Goal: Transaction & Acquisition: Purchase product/service

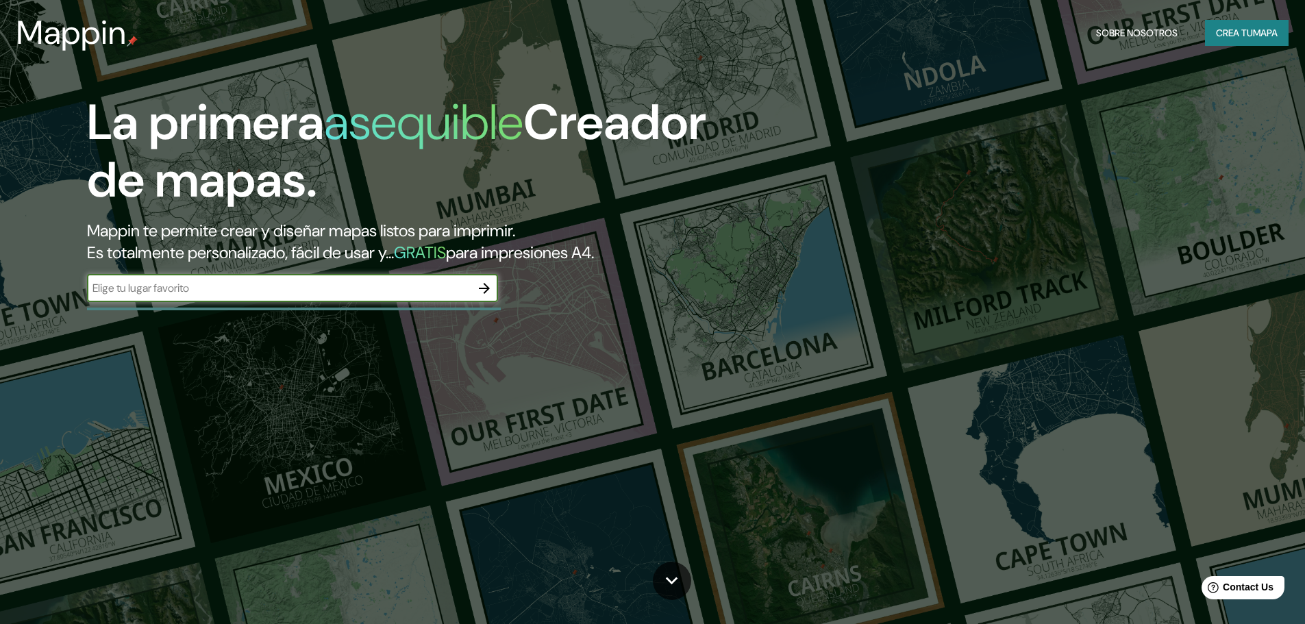
click at [272, 285] on input "text" at bounding box center [279, 288] width 384 height 16
type input "TRUJILLO [GEOGRAPHIC_DATA]"
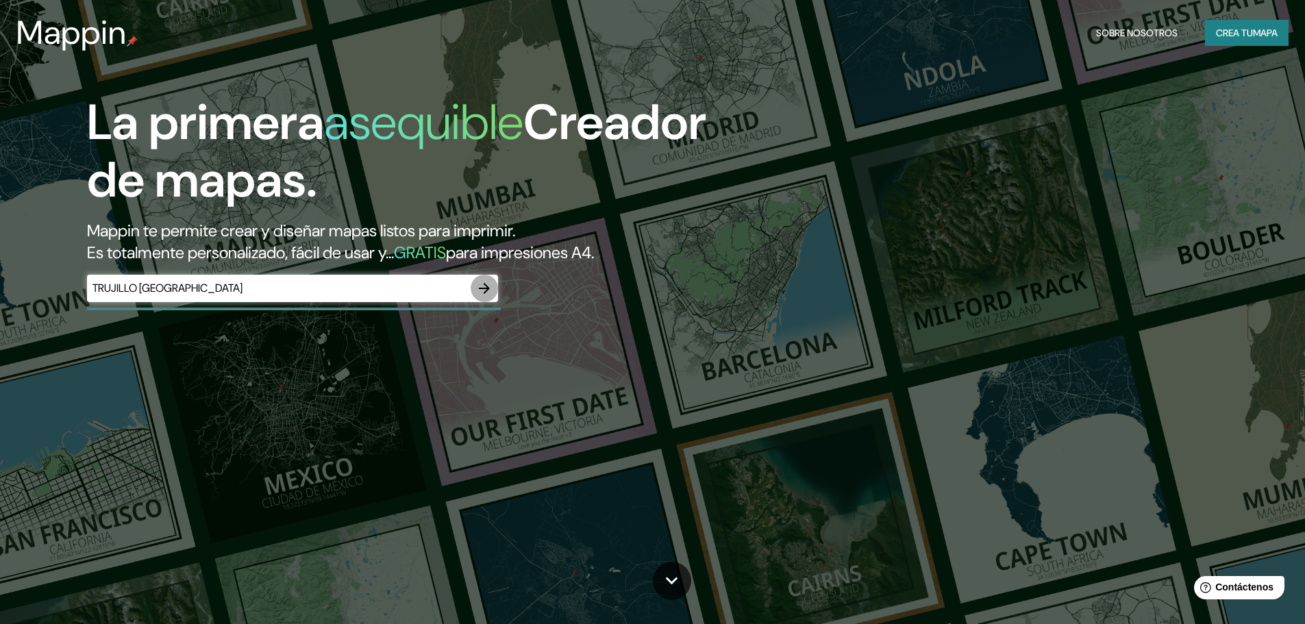
click at [481, 288] on icon "button" at bounding box center [484, 288] width 11 height 11
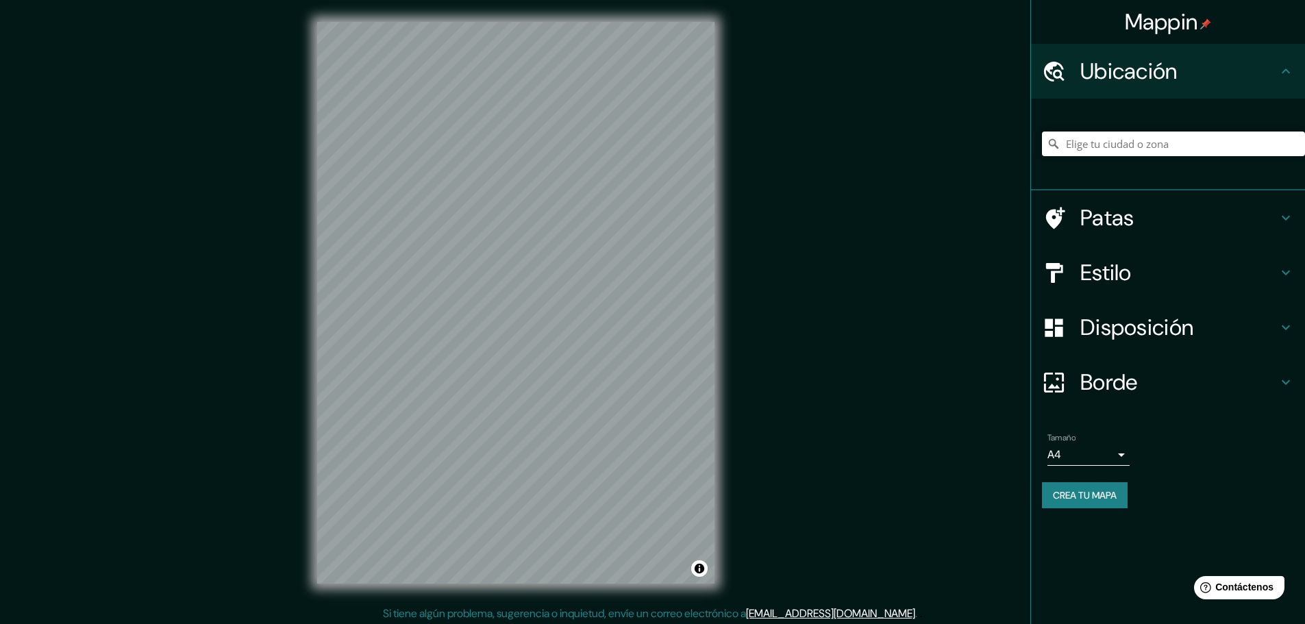
click at [1205, 127] on div at bounding box center [1173, 144] width 263 height 69
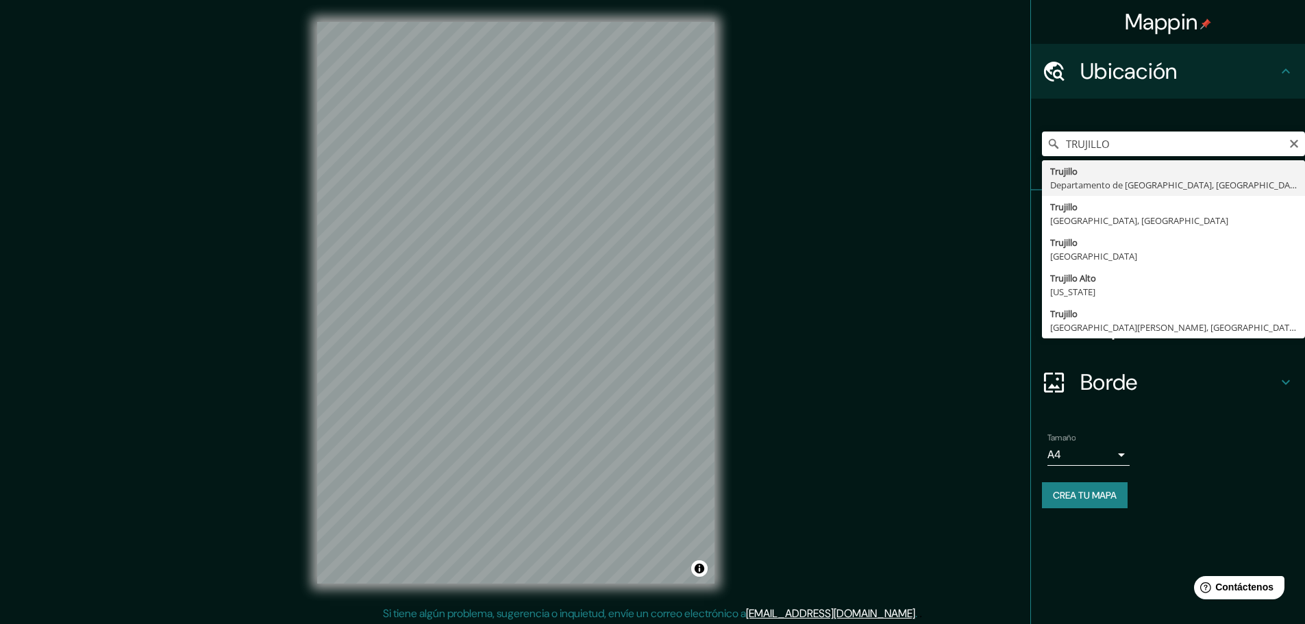
type input "[GEOGRAPHIC_DATA], [GEOGRAPHIC_DATA], [GEOGRAPHIC_DATA]"
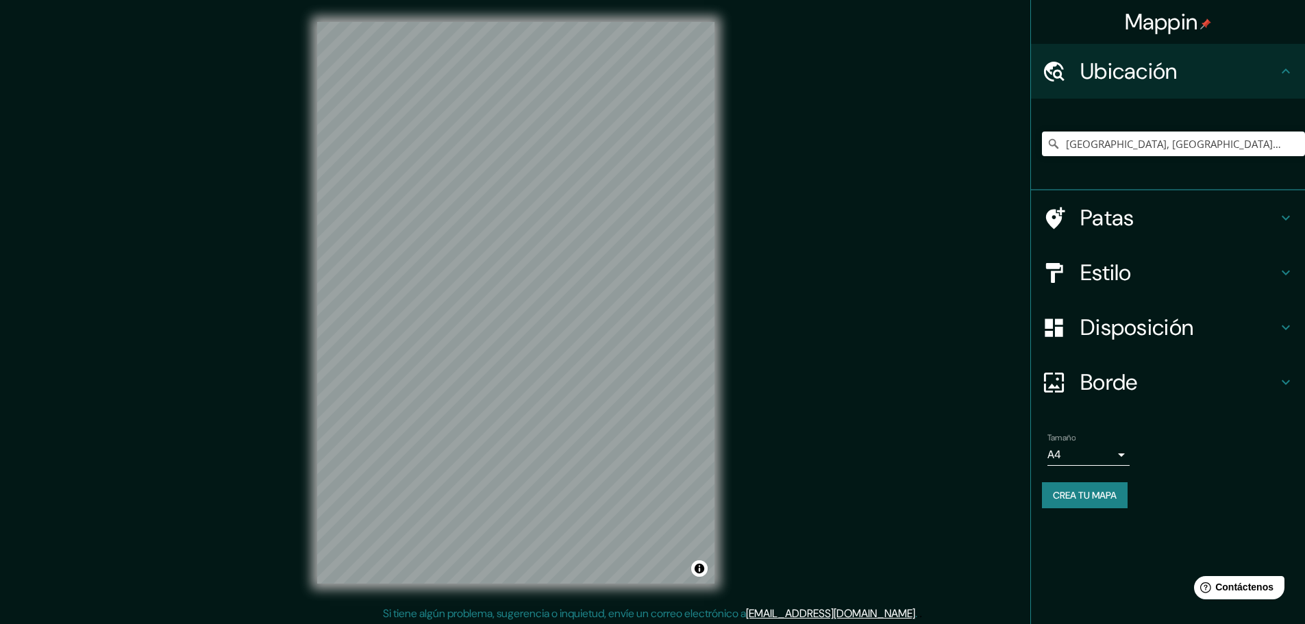
click at [1179, 279] on h4 "Estilo" at bounding box center [1179, 272] width 197 height 27
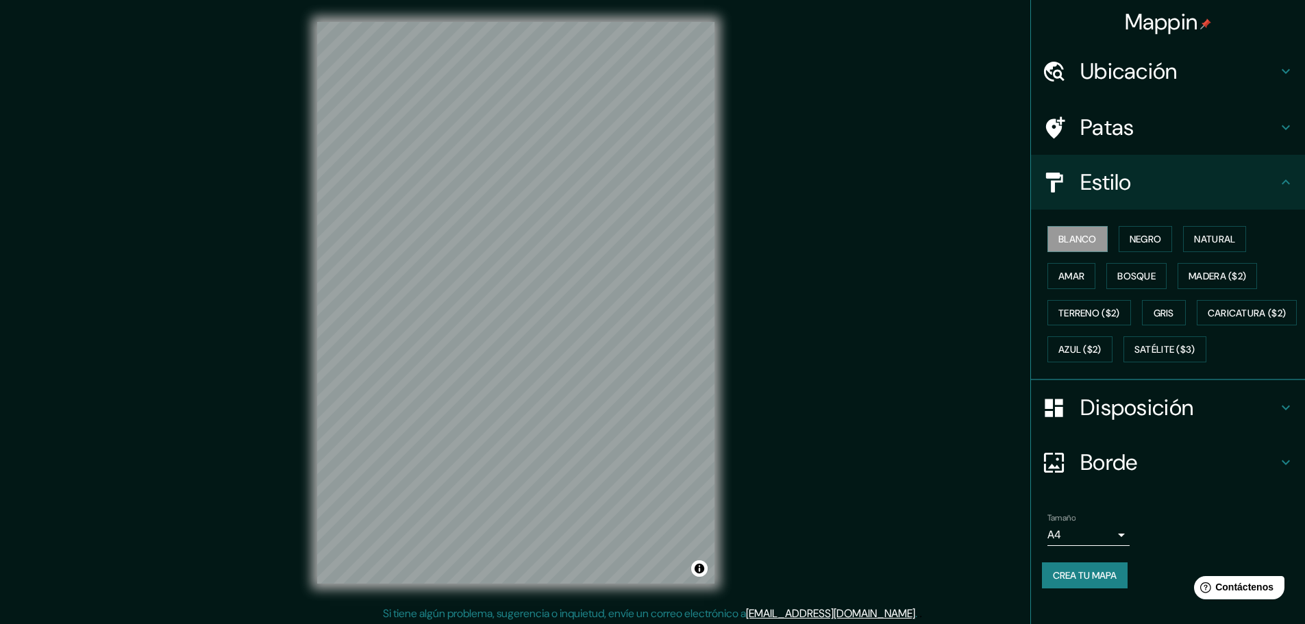
click at [1113, 138] on font "Patas" at bounding box center [1108, 127] width 54 height 29
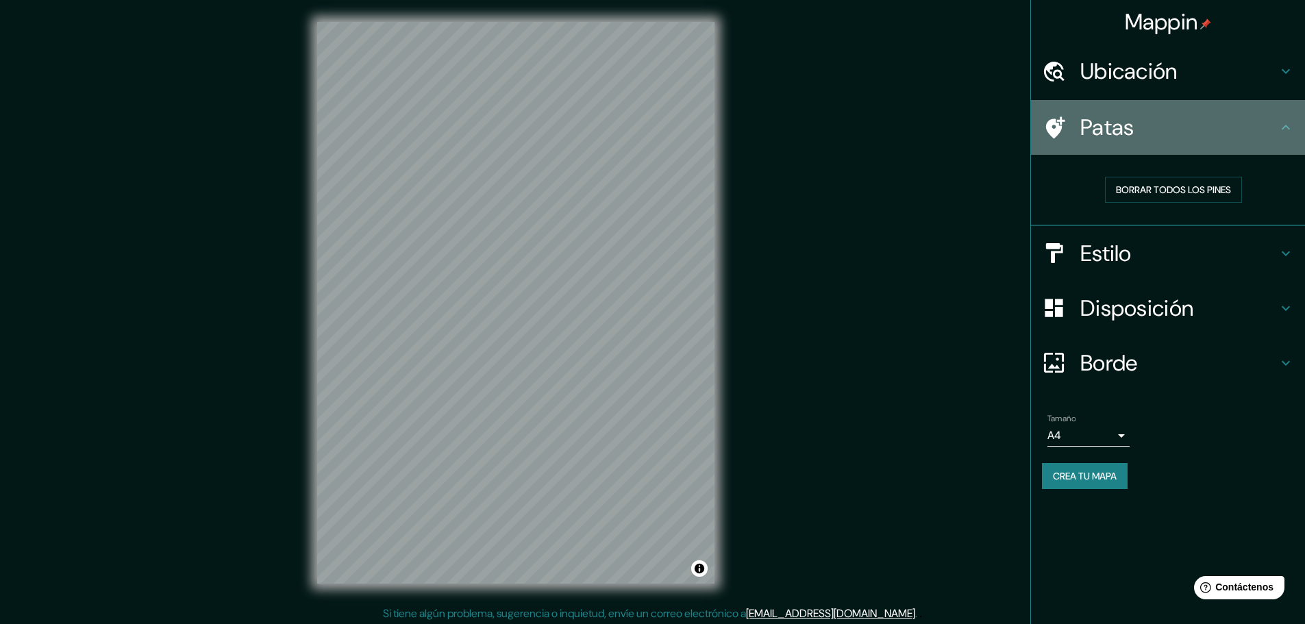
click at [1113, 138] on font "Patas" at bounding box center [1108, 127] width 54 height 29
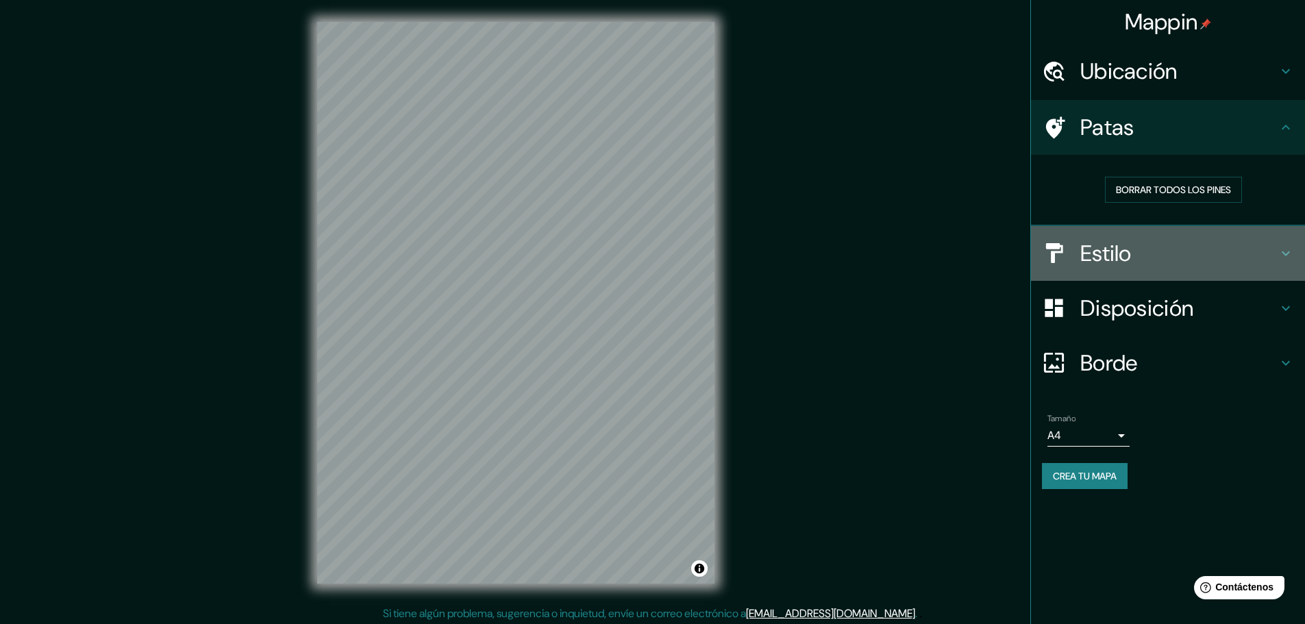
click at [1121, 245] on font "Estilo" at bounding box center [1106, 253] width 51 height 29
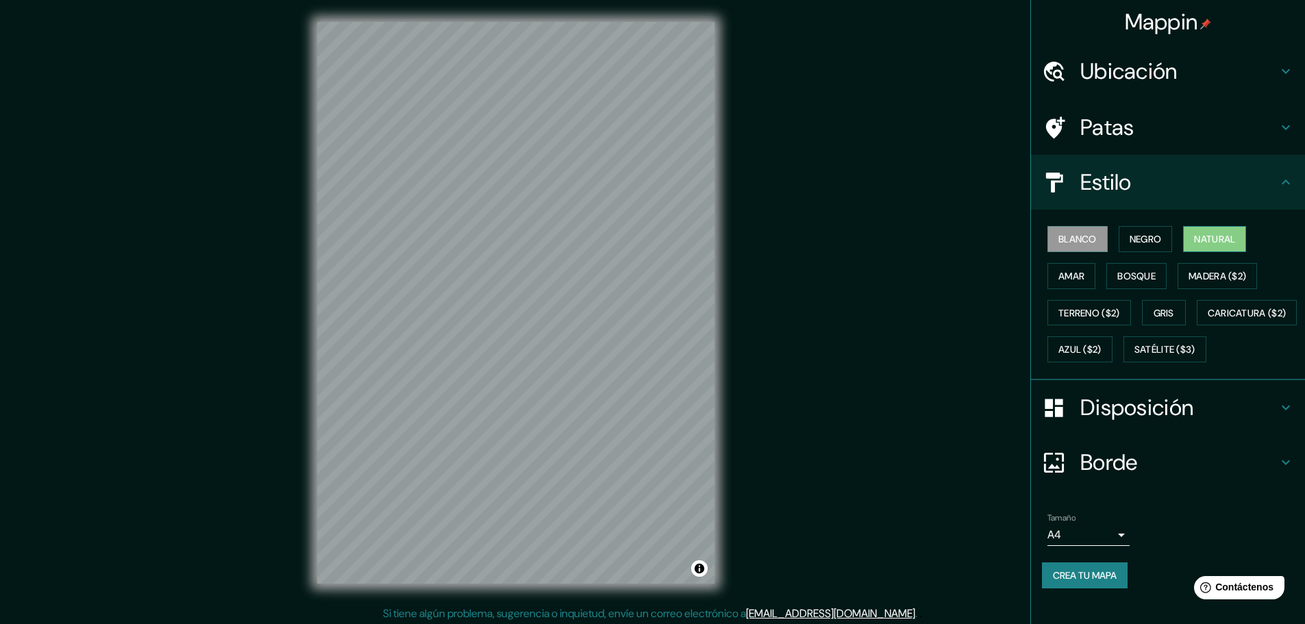
click at [1212, 246] on font "Natural" at bounding box center [1214, 239] width 41 height 18
click at [1140, 275] on font "Bosque" at bounding box center [1137, 276] width 38 height 12
click at [1070, 280] on font "Amar" at bounding box center [1072, 276] width 26 height 12
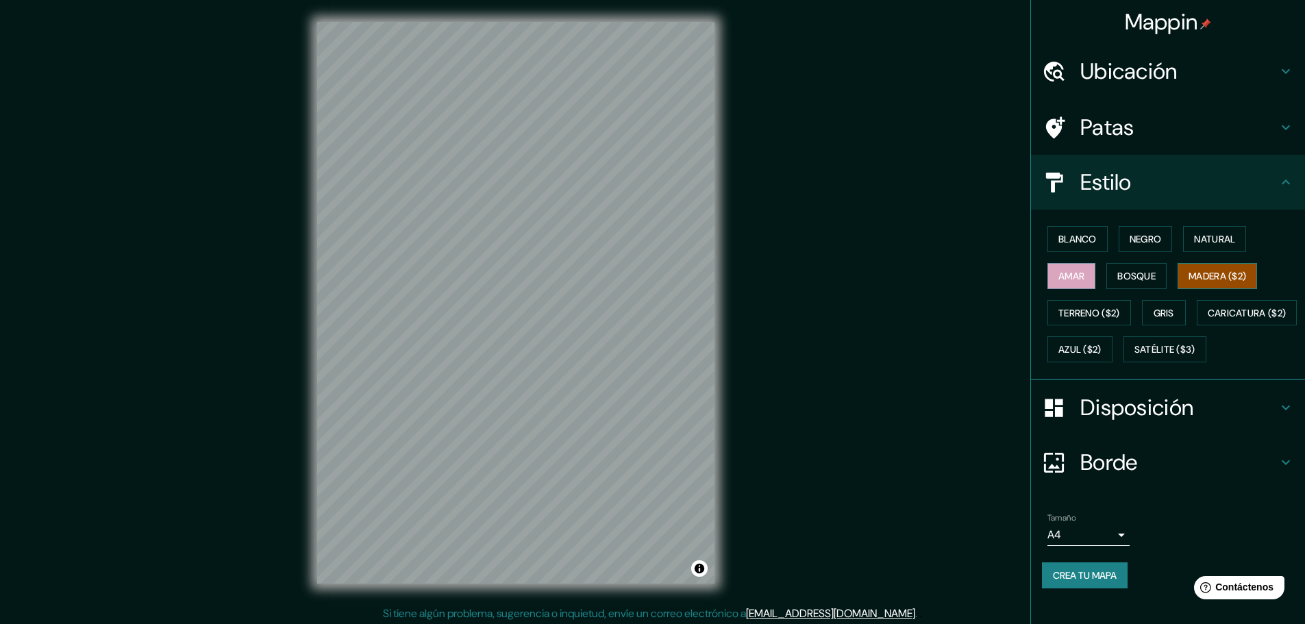
click at [1198, 270] on font "Madera ($2)" at bounding box center [1218, 276] width 58 height 12
click at [1197, 326] on button "Caricatura ($2)" at bounding box center [1247, 313] width 101 height 26
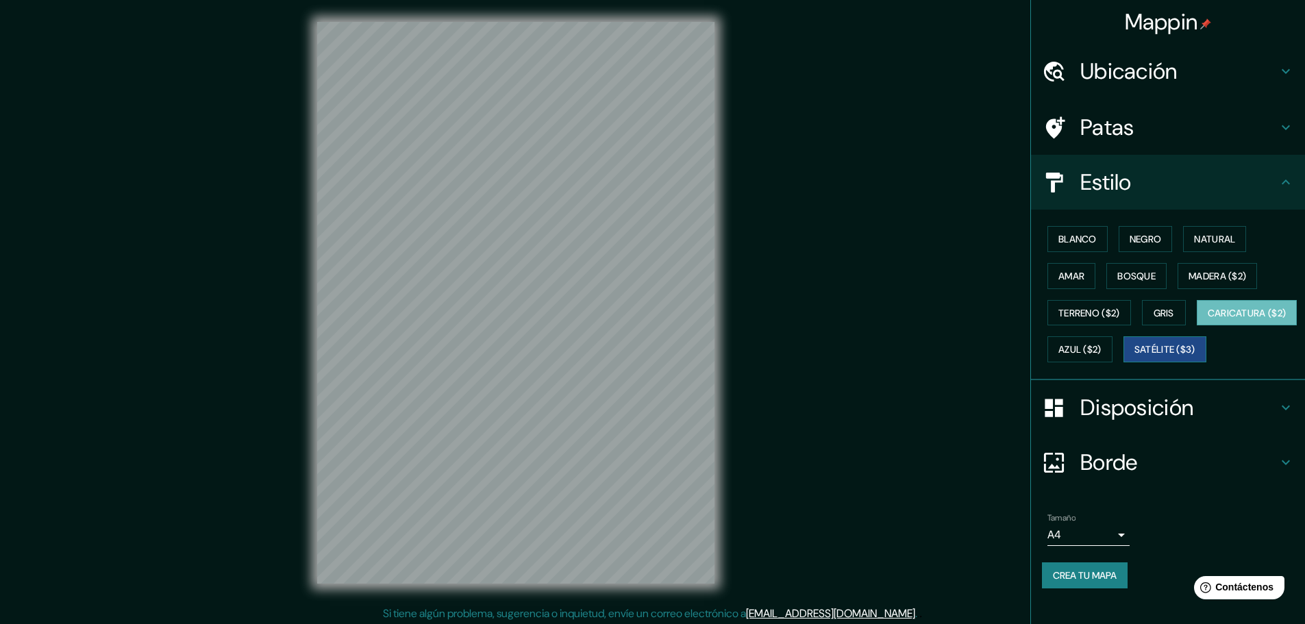
click at [1135, 356] on font "Satélite ($3)" at bounding box center [1165, 350] width 61 height 12
click at [1102, 344] on font "Azul ($2)" at bounding box center [1080, 350] width 43 height 12
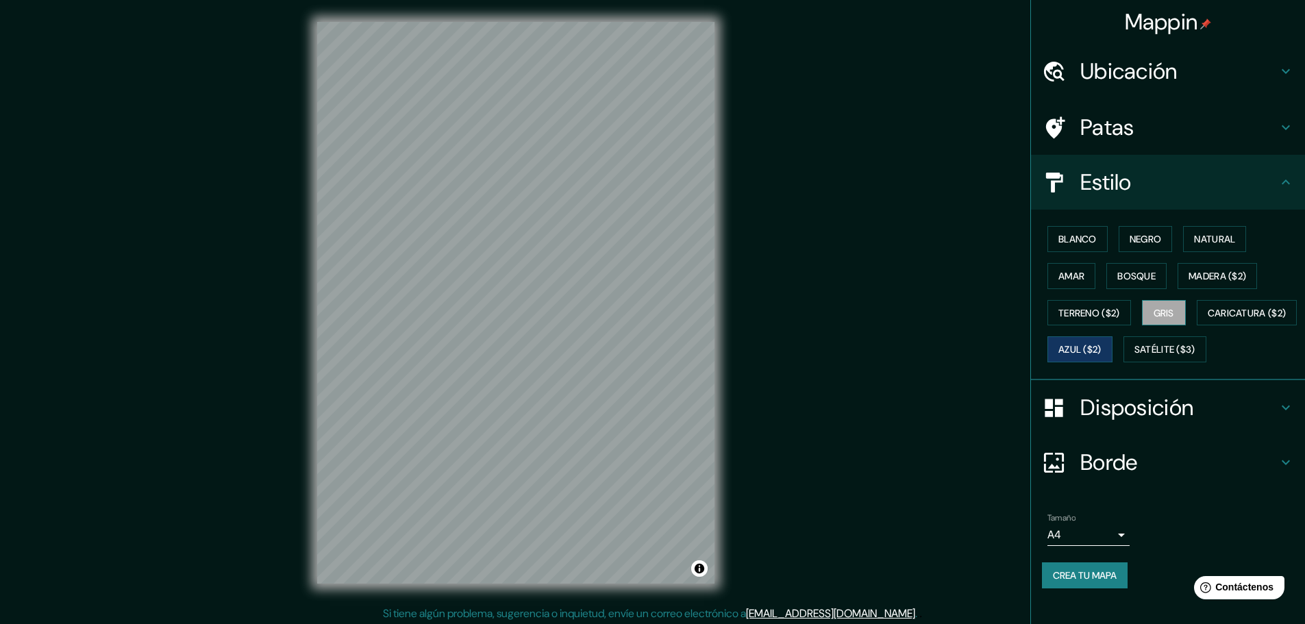
click at [1159, 317] on font "Gris" at bounding box center [1164, 313] width 21 height 12
click at [1060, 317] on font "Terreno ($2)" at bounding box center [1090, 313] width 62 height 12
click at [1200, 279] on font "Madera ($2)" at bounding box center [1218, 276] width 58 height 12
click at [1108, 275] on button "Bosque" at bounding box center [1137, 276] width 60 height 26
click at [1059, 276] on font "Amar" at bounding box center [1072, 276] width 26 height 12
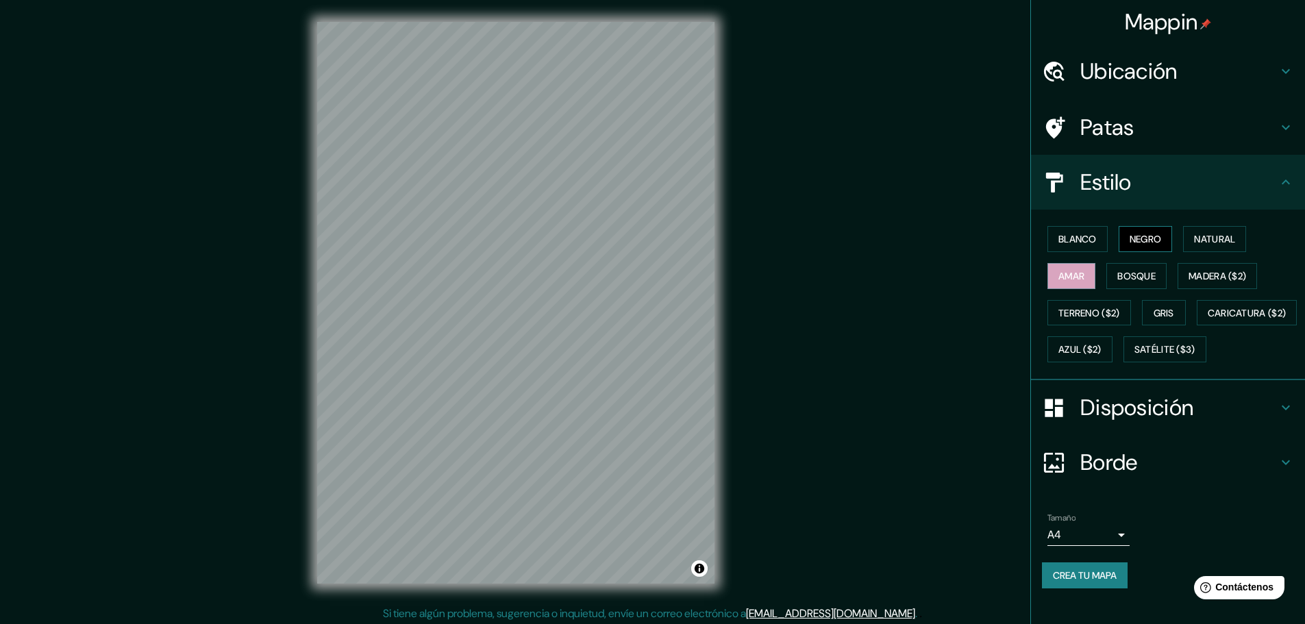
click at [1150, 250] on button "Negro" at bounding box center [1146, 239] width 54 height 26
click at [1079, 273] on button "Amar" at bounding box center [1072, 276] width 48 height 26
drag, startPoint x: 802, startPoint y: 325, endPoint x: 808, endPoint y: 311, distance: 14.8
click at [808, 311] on div "Mappin Ubicación [GEOGRAPHIC_DATA], [GEOGRAPHIC_DATA], [GEOGRAPHIC_DATA] Patas …" at bounding box center [652, 314] width 1305 height 628
click at [1221, 252] on div "Blanco Negro Natural [PERSON_NAME] ($2) Terreno ($2) Gris Caricatura ($2) Azul …" at bounding box center [1173, 294] width 263 height 147
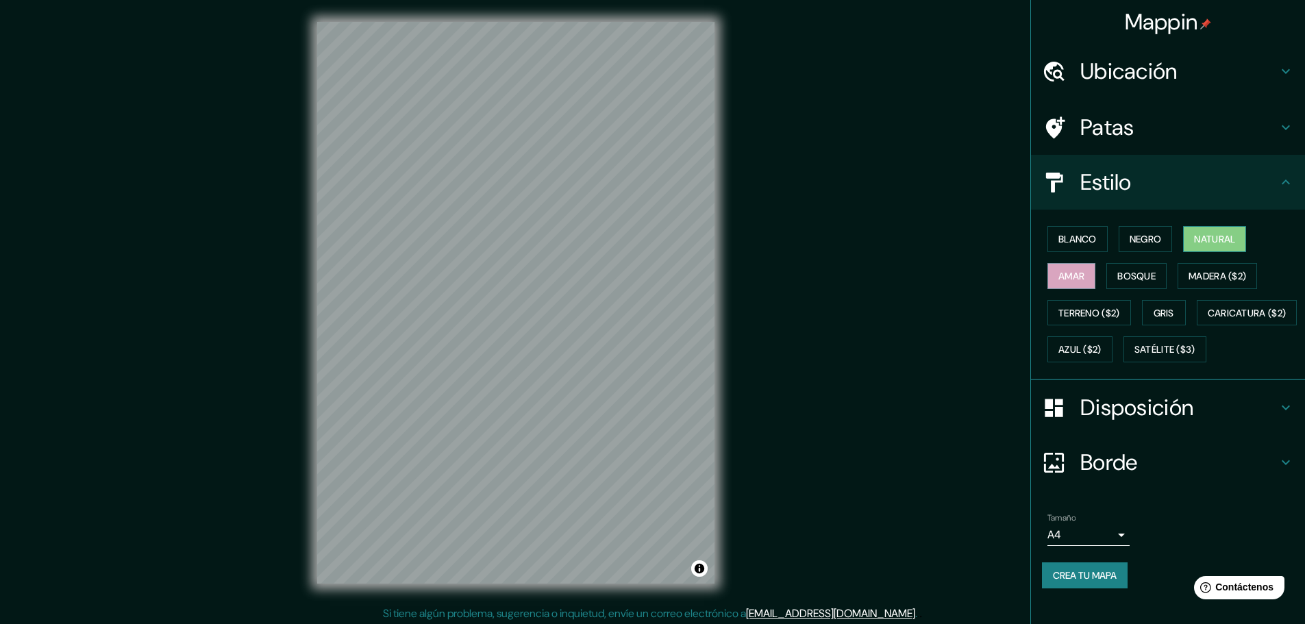
click at [1221, 245] on font "Natural" at bounding box center [1214, 239] width 41 height 12
click at [1133, 247] on font "Negro" at bounding box center [1146, 239] width 32 height 18
click at [1059, 243] on font "Blanco" at bounding box center [1078, 239] width 38 height 12
